Goal: Entertainment & Leisure: Consume media (video, audio)

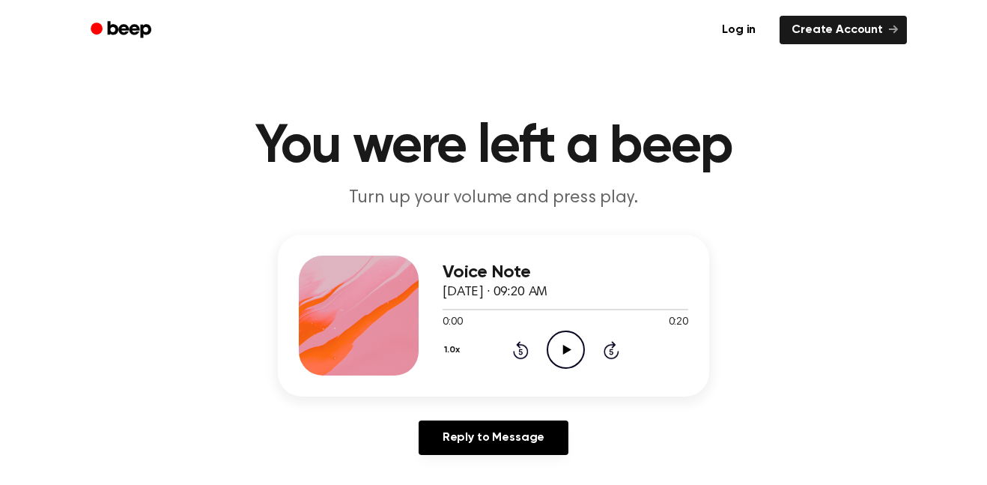
click at [565, 337] on icon "Play Audio" at bounding box center [566, 349] width 38 height 38
click at [565, 337] on icon "Pause Audio" at bounding box center [566, 349] width 38 height 38
click at [565, 337] on icon "Play Audio" at bounding box center [566, 349] width 38 height 38
click at [565, 337] on icon "Pause Audio" at bounding box center [566, 349] width 38 height 38
click at [565, 337] on icon "Play Audio" at bounding box center [566, 349] width 38 height 38
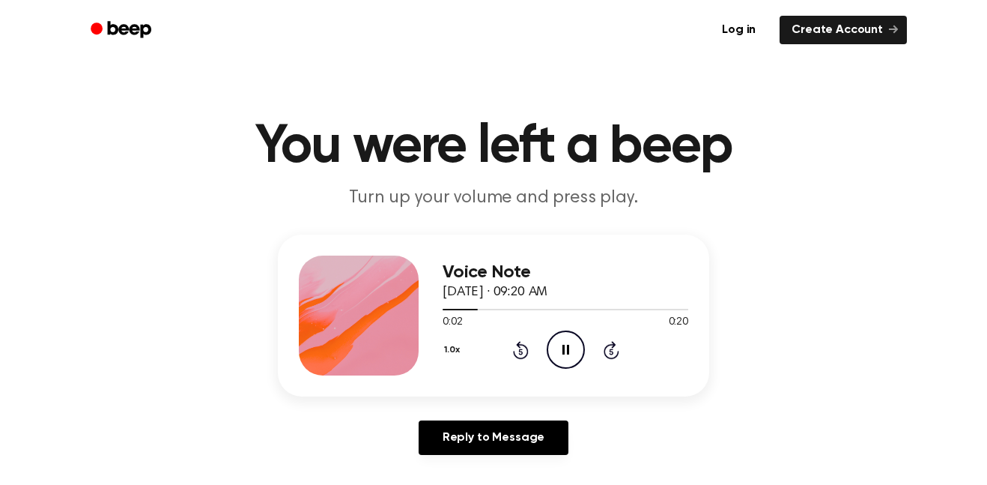
click at [565, 337] on icon "Pause Audio" at bounding box center [566, 349] width 38 height 38
click at [565, 337] on icon "Play Audio" at bounding box center [566, 349] width 38 height 38
click at [565, 337] on icon "Pause Audio" at bounding box center [566, 349] width 38 height 38
click at [565, 337] on icon "Play Audio" at bounding box center [566, 349] width 38 height 38
click at [565, 337] on icon "Pause Audio" at bounding box center [566, 349] width 38 height 38
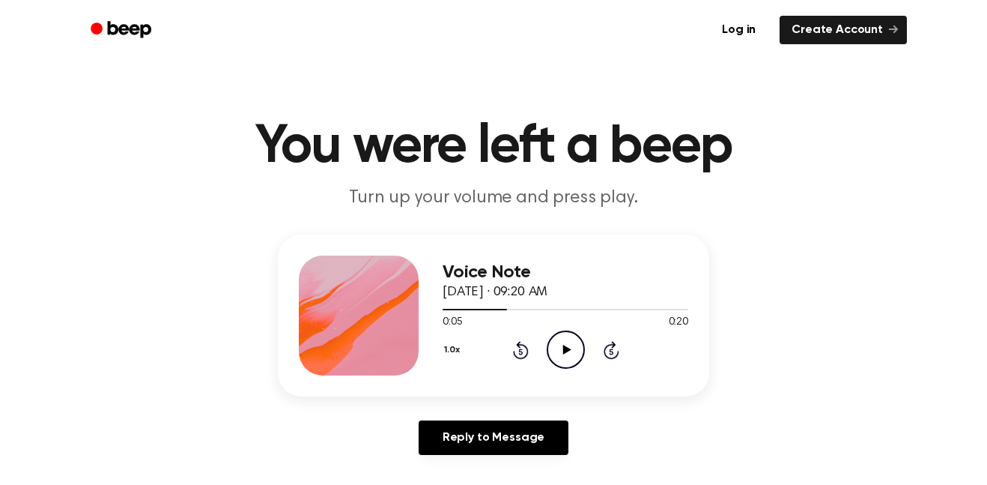
click at [565, 337] on icon "Play Audio" at bounding box center [566, 349] width 38 height 38
click at [565, 337] on icon "Pause Audio" at bounding box center [566, 349] width 38 height 38
click at [565, 337] on icon "Play Audio" at bounding box center [566, 349] width 38 height 38
click at [565, 337] on icon "Pause Audio" at bounding box center [566, 349] width 38 height 38
click at [565, 337] on icon "Play Audio" at bounding box center [566, 349] width 38 height 38
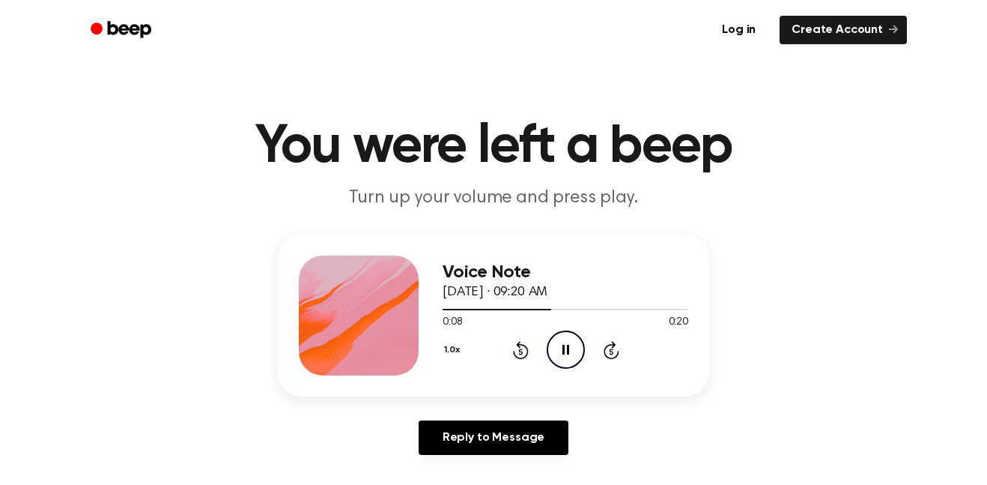
click at [565, 337] on icon "Pause Audio" at bounding box center [566, 349] width 38 height 38
click at [565, 337] on icon "Play Audio" at bounding box center [566, 349] width 38 height 38
click at [565, 337] on icon "Pause Audio" at bounding box center [566, 349] width 38 height 38
click at [565, 337] on icon "Play Audio" at bounding box center [566, 349] width 38 height 38
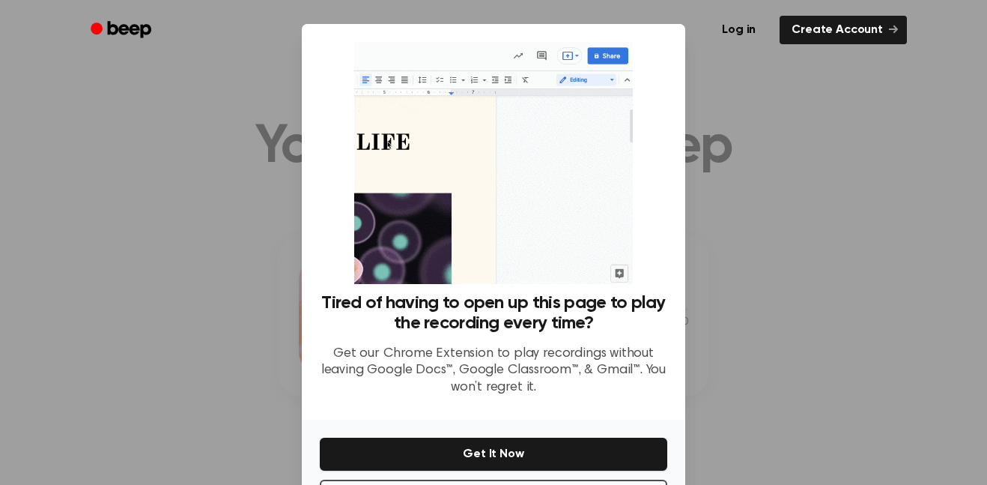
scroll to position [61, 0]
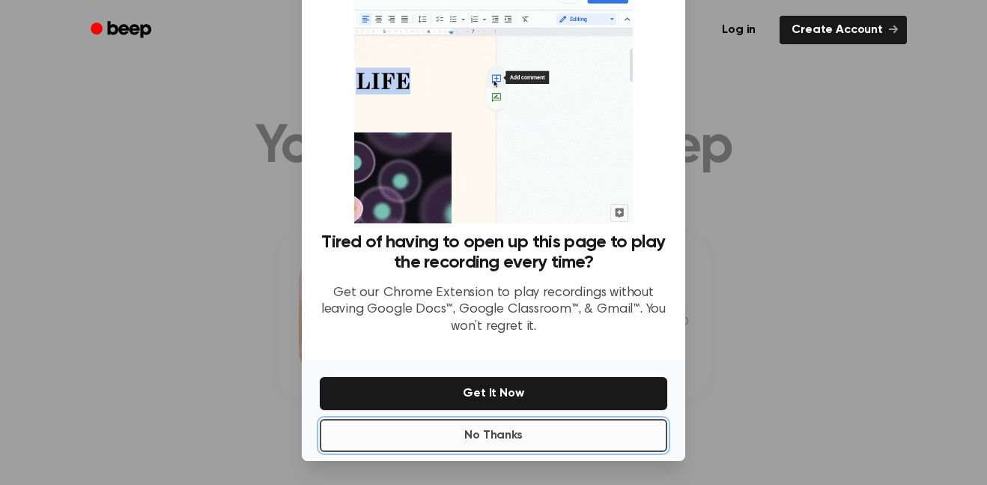
click at [581, 445] on button "No Thanks" at bounding box center [494, 435] width 348 height 33
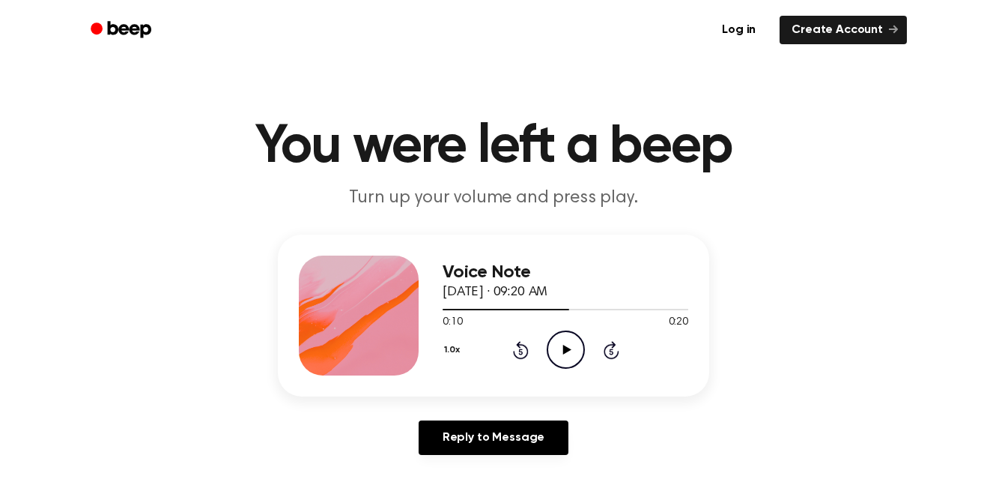
click at [566, 354] on icon "Play Audio" at bounding box center [566, 349] width 38 height 38
click at [566, 354] on icon at bounding box center [566, 350] width 7 height 10
click at [566, 354] on icon "Play Audio" at bounding box center [566, 349] width 38 height 38
click at [566, 354] on icon at bounding box center [566, 350] width 7 height 10
click at [566, 354] on icon "Play Audio" at bounding box center [566, 349] width 38 height 38
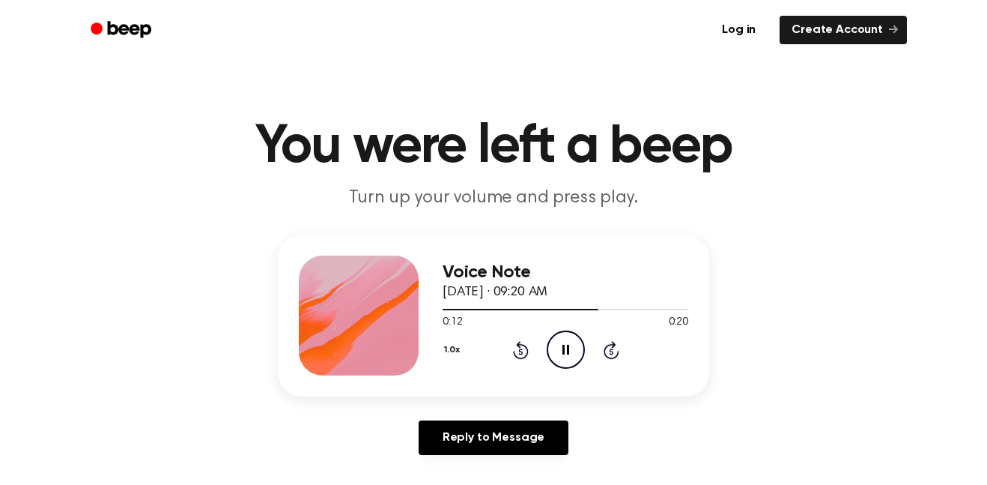
click at [566, 354] on icon at bounding box center [566, 350] width 7 height 10
click at [566, 354] on icon "Play Audio" at bounding box center [566, 349] width 38 height 38
click at [566, 354] on icon at bounding box center [566, 350] width 7 height 10
click at [566, 354] on icon "Play Audio" at bounding box center [566, 349] width 38 height 38
click at [566, 354] on icon at bounding box center [566, 350] width 7 height 10
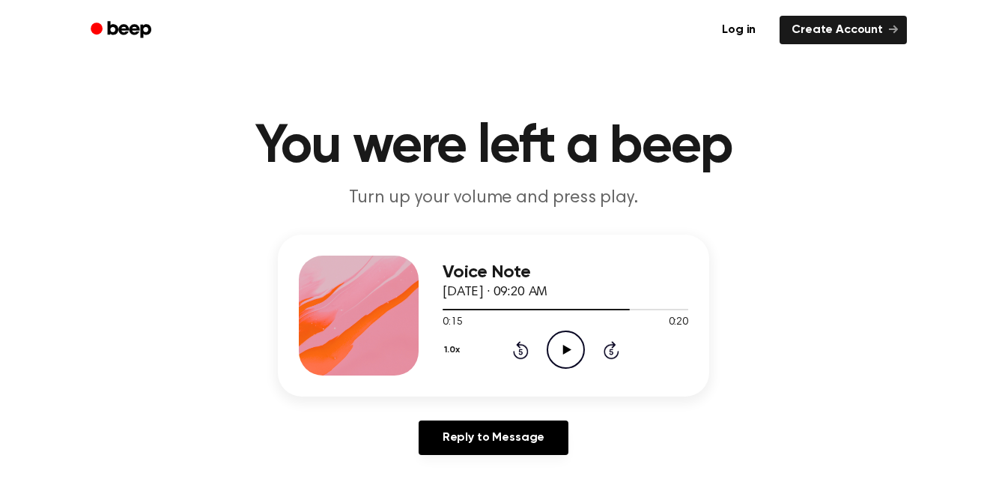
click at [566, 354] on icon "Play Audio" at bounding box center [566, 349] width 38 height 38
click at [566, 354] on icon at bounding box center [566, 350] width 7 height 10
click at [566, 354] on icon "Play Audio" at bounding box center [566, 349] width 38 height 38
click at [566, 354] on icon at bounding box center [566, 350] width 7 height 10
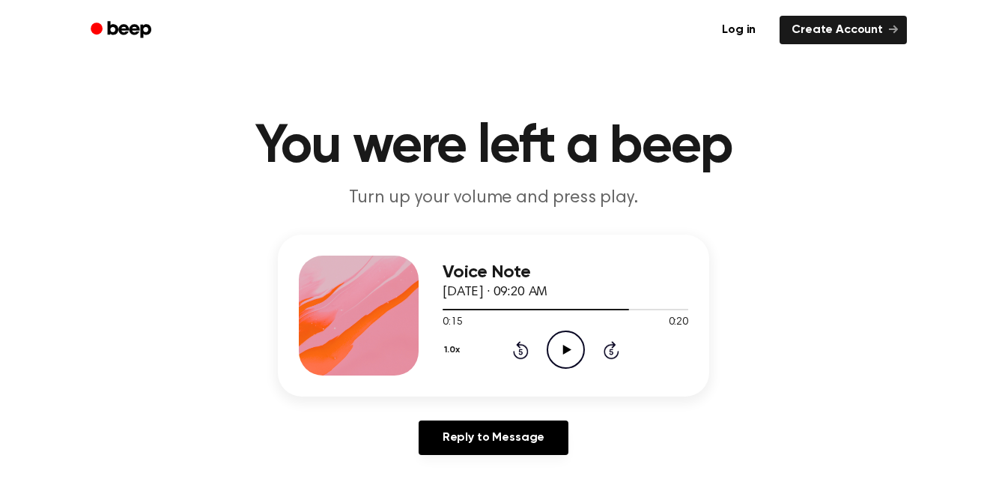
click at [566, 354] on icon "Play Audio" at bounding box center [566, 349] width 38 height 38
click at [566, 354] on icon at bounding box center [566, 350] width 7 height 10
click at [569, 355] on icon "Play Audio" at bounding box center [566, 349] width 38 height 38
click at [569, 355] on icon "Pause Audio" at bounding box center [566, 349] width 38 height 38
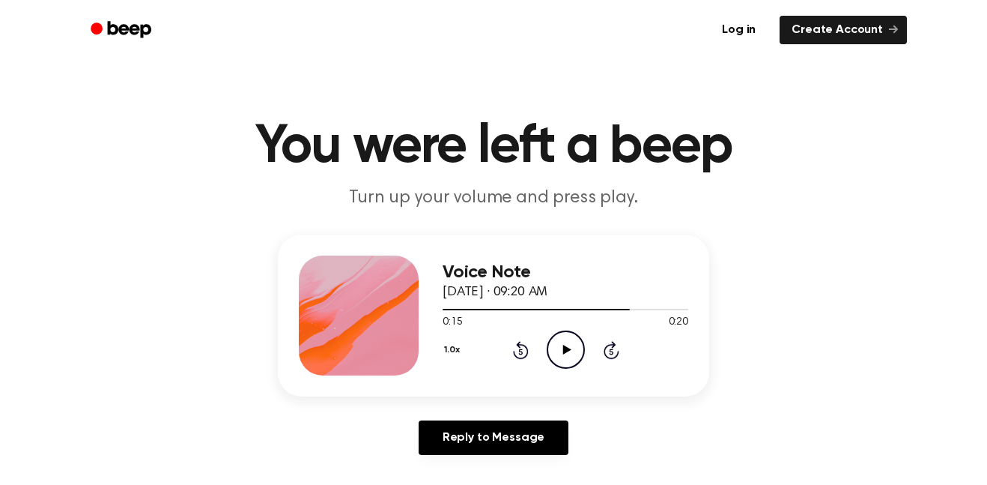
click at [569, 355] on icon "Play Audio" at bounding box center [566, 349] width 38 height 38
click at [569, 355] on icon "Pause Audio" at bounding box center [566, 349] width 38 height 38
click at [569, 355] on icon "Play Audio" at bounding box center [566, 349] width 38 height 38
click at [569, 355] on icon "Pause Audio" at bounding box center [566, 349] width 38 height 38
click at [569, 355] on icon "Play Audio" at bounding box center [566, 349] width 38 height 38
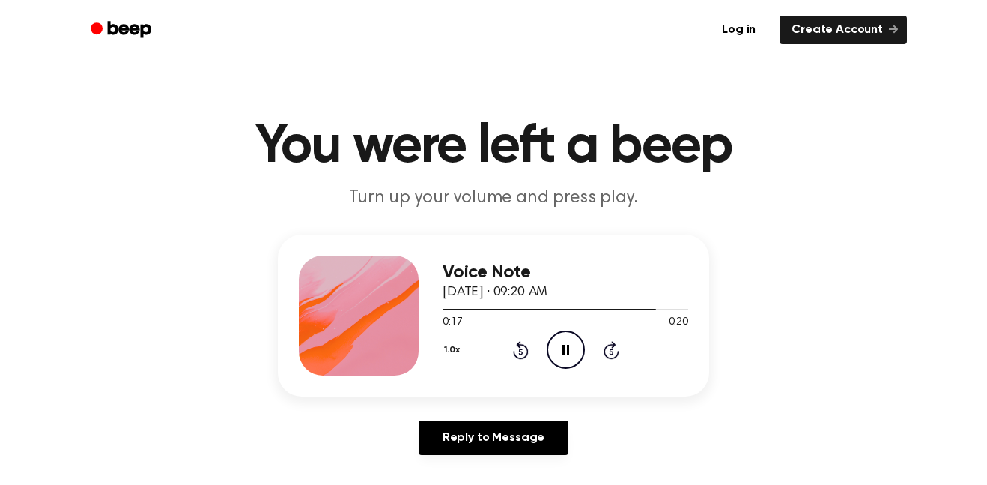
click at [569, 355] on icon "Pause Audio" at bounding box center [566, 349] width 38 height 38
click at [569, 355] on icon "Play Audio" at bounding box center [566, 349] width 38 height 38
click at [569, 355] on icon "Pause Audio" at bounding box center [566, 349] width 38 height 38
click at [569, 355] on icon "Play Audio" at bounding box center [566, 349] width 38 height 38
click at [569, 355] on icon "Pause Audio" at bounding box center [566, 349] width 38 height 38
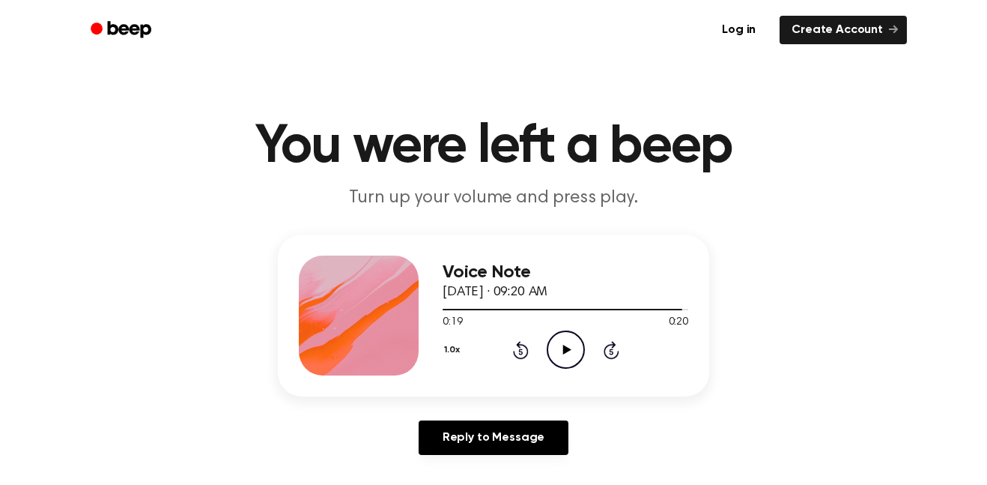
click at [569, 355] on icon "Play Audio" at bounding box center [566, 349] width 38 height 38
click at [571, 342] on icon "Pause Audio" at bounding box center [566, 349] width 38 height 38
click at [571, 342] on icon "Play Audio" at bounding box center [566, 349] width 38 height 38
click at [571, 342] on icon "Pause Audio" at bounding box center [566, 349] width 38 height 38
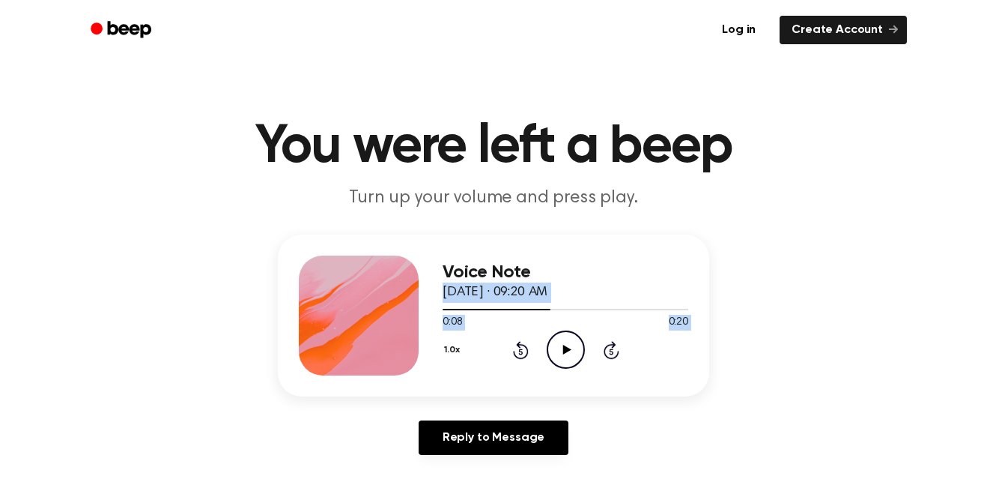
drag, startPoint x: 570, startPoint y: 342, endPoint x: 639, endPoint y: 258, distance: 108.6
click at [639, 258] on div "Voice Note [DATE] · 09:20 AM 0:08 0:20 Your browser does not support the [objec…" at bounding box center [566, 315] width 246 height 120
click at [561, 337] on icon "Pause Audio" at bounding box center [566, 349] width 38 height 38
click at [355, 147] on h1 "You were left a beep" at bounding box center [493, 147] width 767 height 54
